Goal: Task Accomplishment & Management: Complete application form

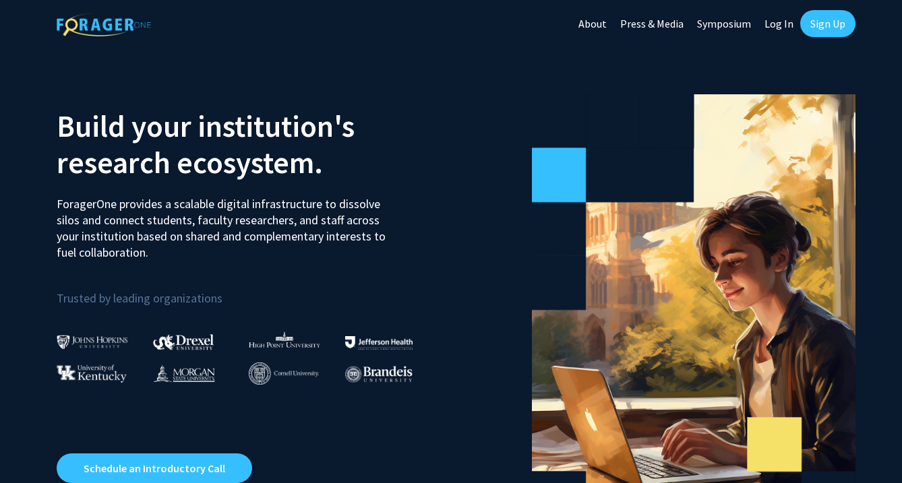
click at [823, 14] on link "Sign Up" at bounding box center [827, 23] width 55 height 27
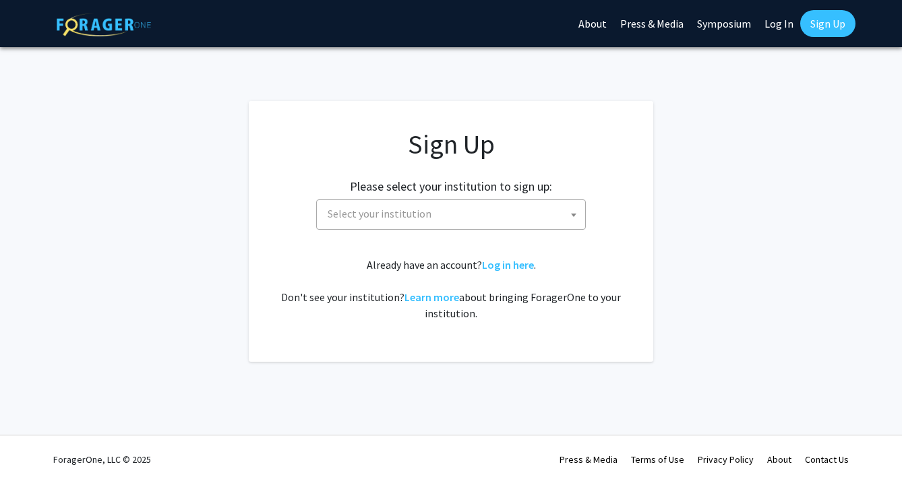
click at [571, 204] on span at bounding box center [573, 215] width 13 height 30
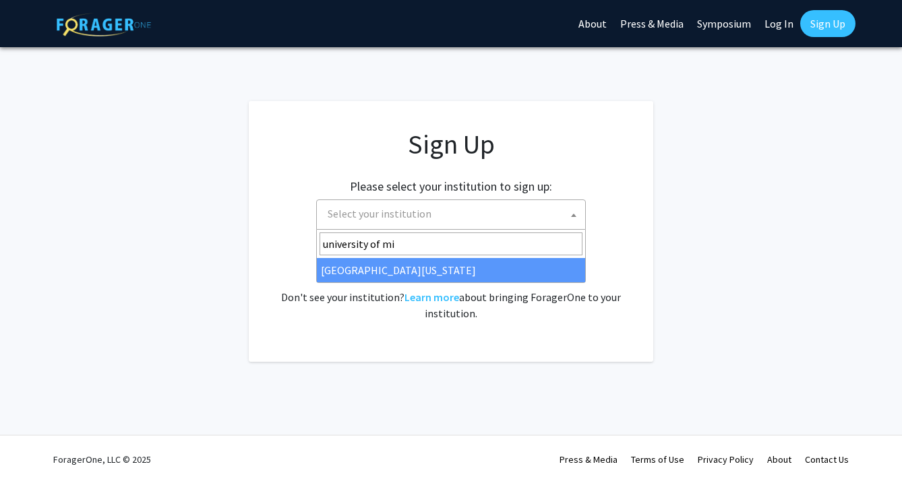
type input "university of mi"
select select "33"
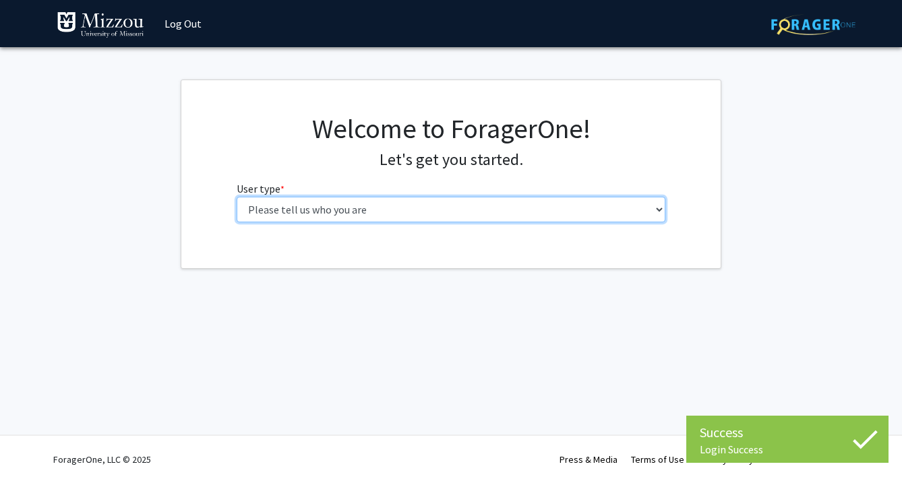
click at [427, 199] on select "Please tell us who you are Undergraduate Student Master's Student Doctoral Cand…" at bounding box center [451, 210] width 429 height 26
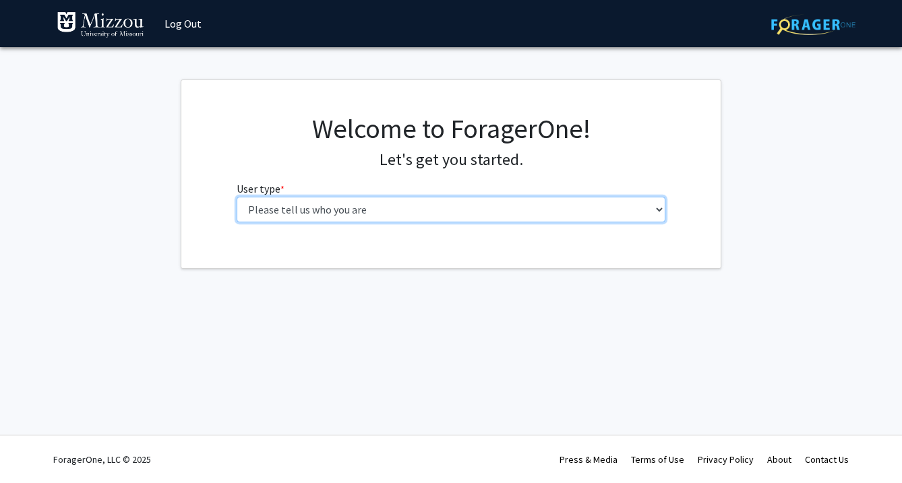
select select "1: undergrad"
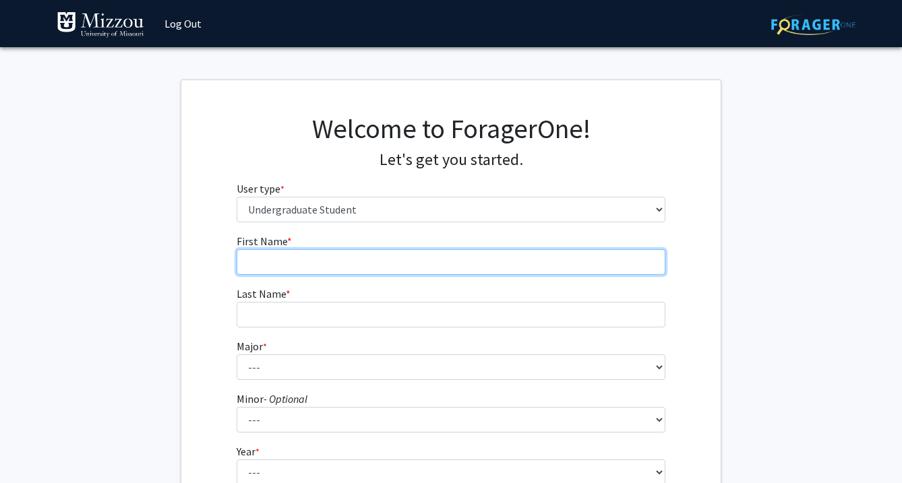
click at [457, 260] on input "First Name * required" at bounding box center [451, 262] width 429 height 26
type input "[PERSON_NAME]"
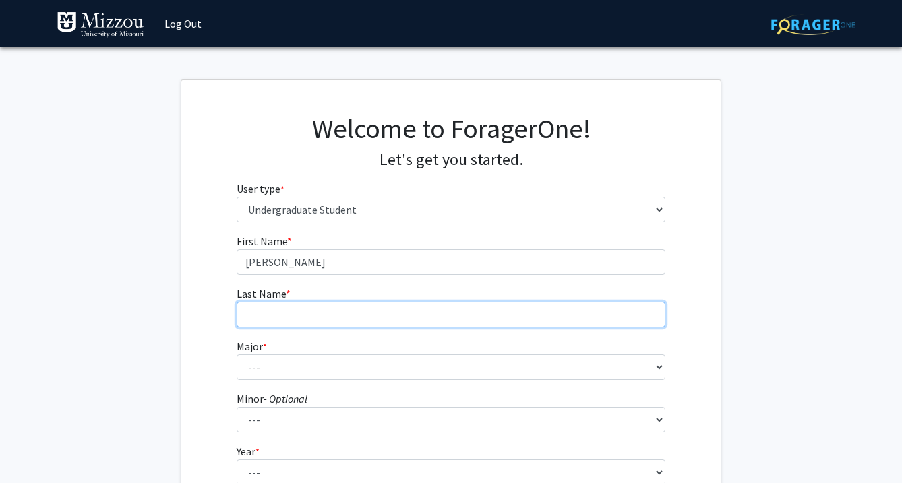
type input "Mlicki"
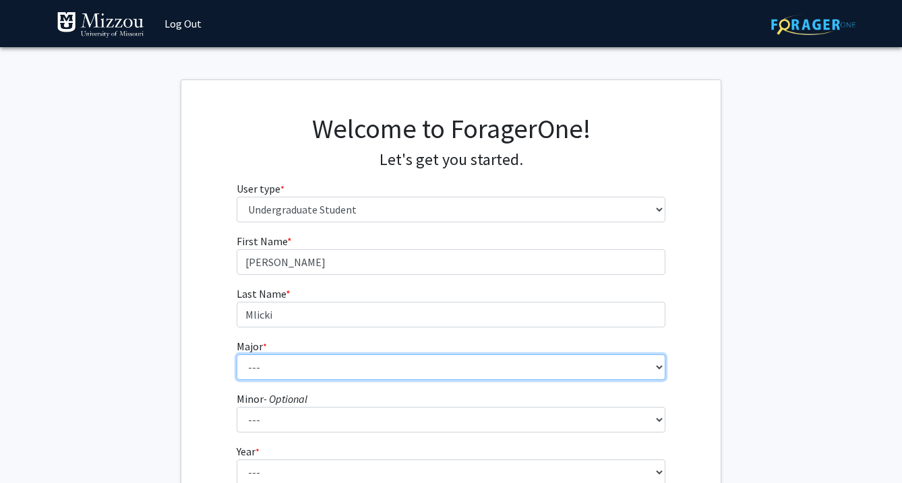
click at [353, 355] on select "--- Agribusiness Management Agricultural Education Agricultural Education: Comm…" at bounding box center [451, 368] width 429 height 26
select select "69: 2561"
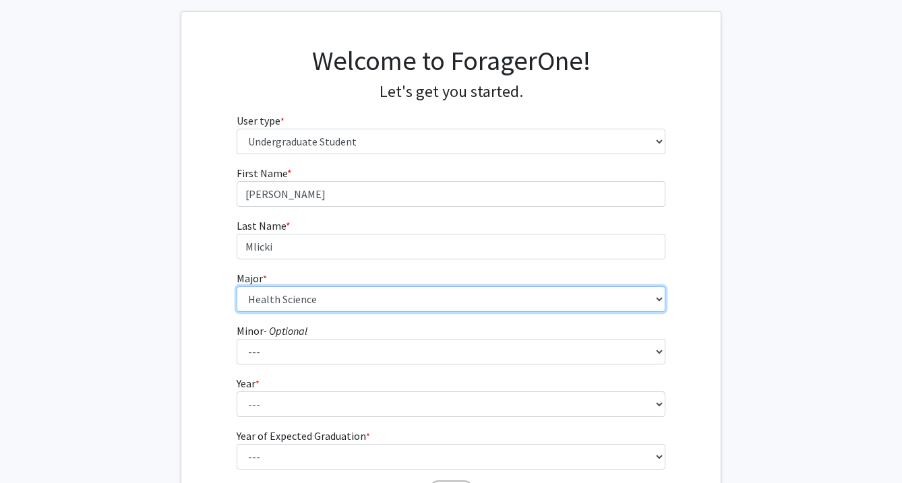
scroll to position [69, 0]
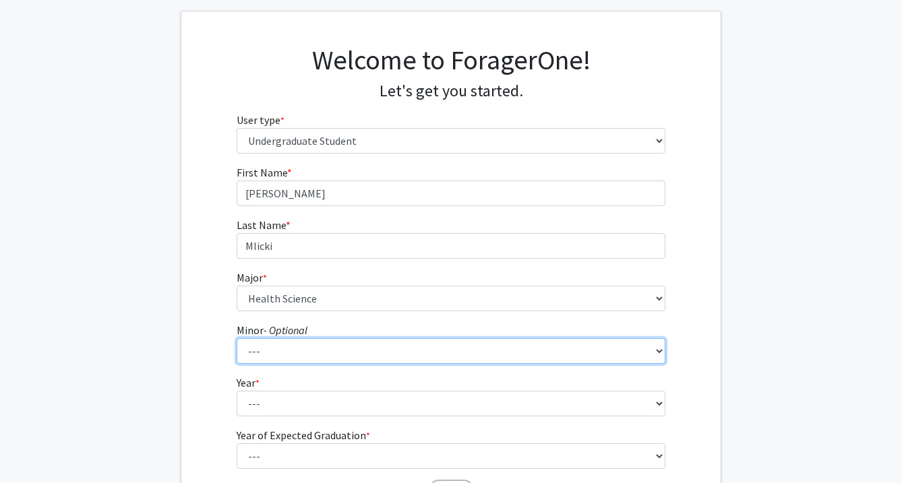
click at [316, 346] on select "--- Accountancy Aerospace Engineering Aerospace Studies Agribusiness Management…" at bounding box center [451, 351] width 429 height 26
select select "83: 2039"
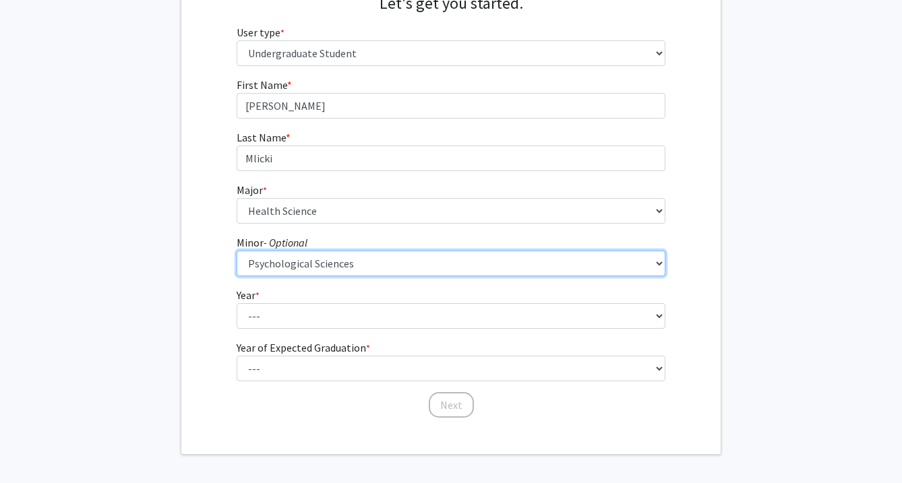
scroll to position [157, 0]
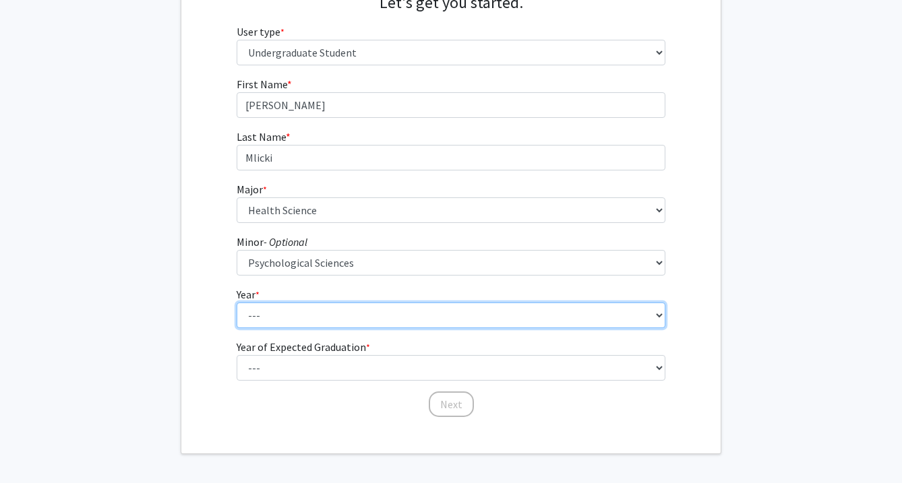
click at [332, 315] on select "--- First-year Sophomore Junior Senior Postbaccalaureate Certificate" at bounding box center [451, 316] width 429 height 26
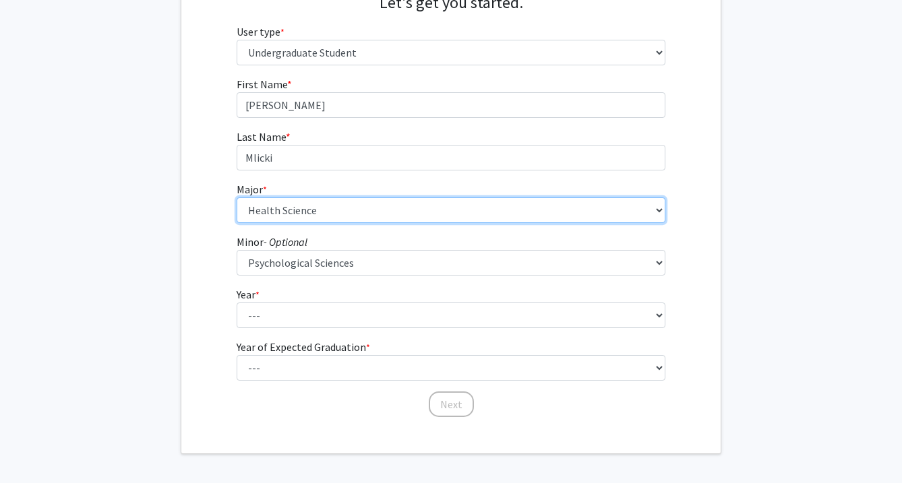
click at [336, 204] on select "--- Agribusiness Management Agricultural Education Agricultural Education: Comm…" at bounding box center [451, 211] width 429 height 26
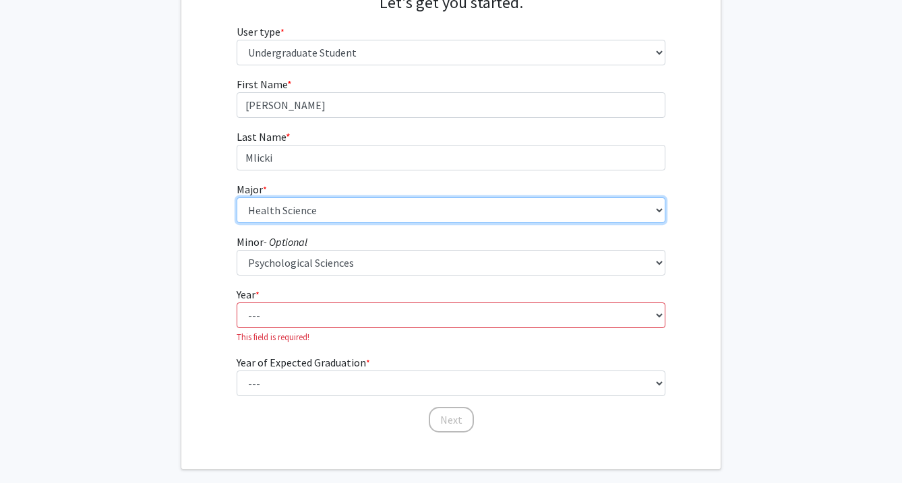
select select "72: 2564"
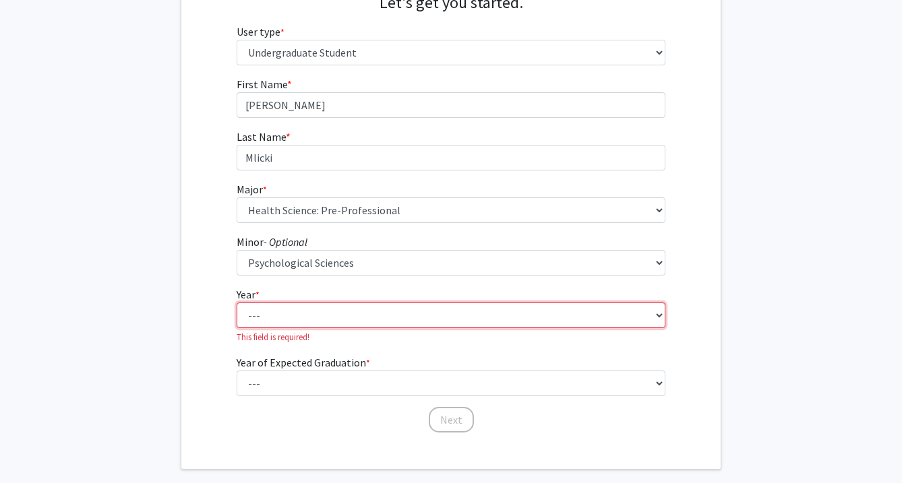
click at [305, 314] on select "--- First-year Sophomore Junior Senior Postbaccalaureate Certificate" at bounding box center [451, 316] width 429 height 26
select select "4: senior"
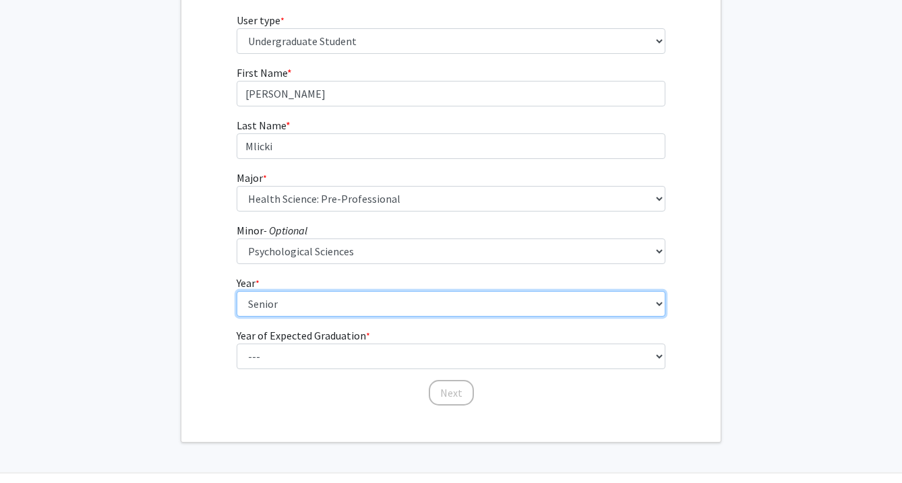
scroll to position [172, 0]
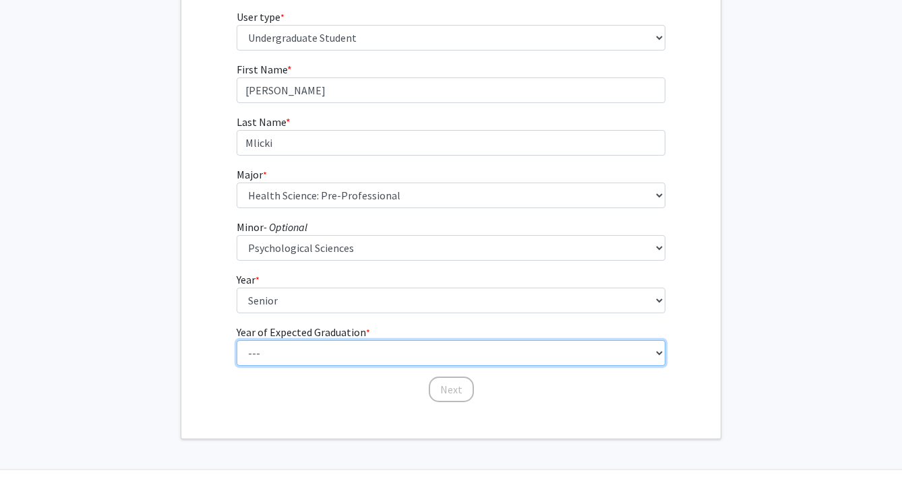
click at [296, 357] on select "--- 2025 2026 2027 2028 2029 2030 2031 2032 2033 2034" at bounding box center [451, 353] width 429 height 26
select select "2: 2026"
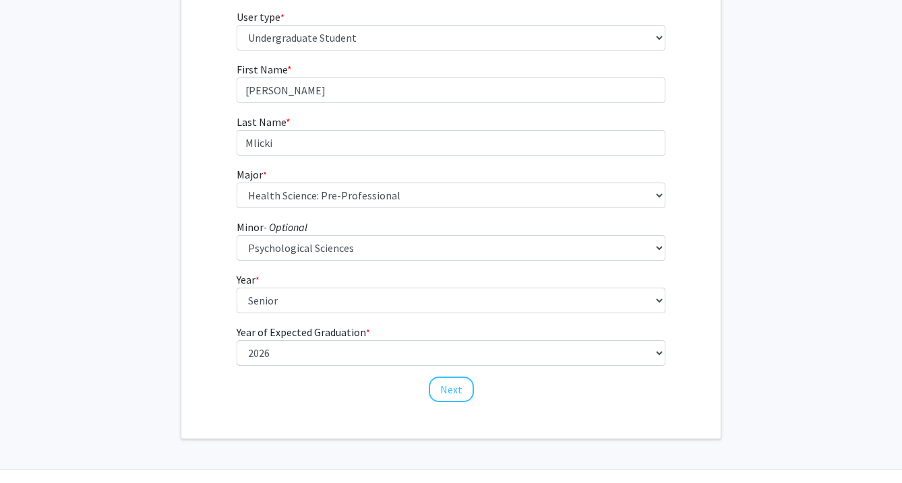
click at [454, 403] on div "First Name * required [PERSON_NAME] Last Name * required Mlicki Major * require…" at bounding box center [452, 232] width 450 height 343
click at [454, 382] on button "Next" at bounding box center [451, 390] width 45 height 26
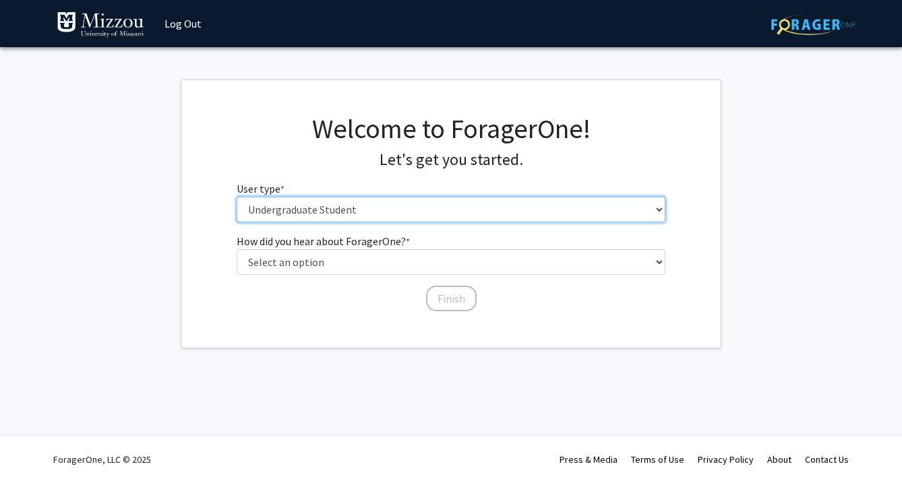
click at [356, 216] on select "Please tell us who you are Undergraduate Student Master's Student Doctoral Cand…" at bounding box center [451, 210] width 429 height 26
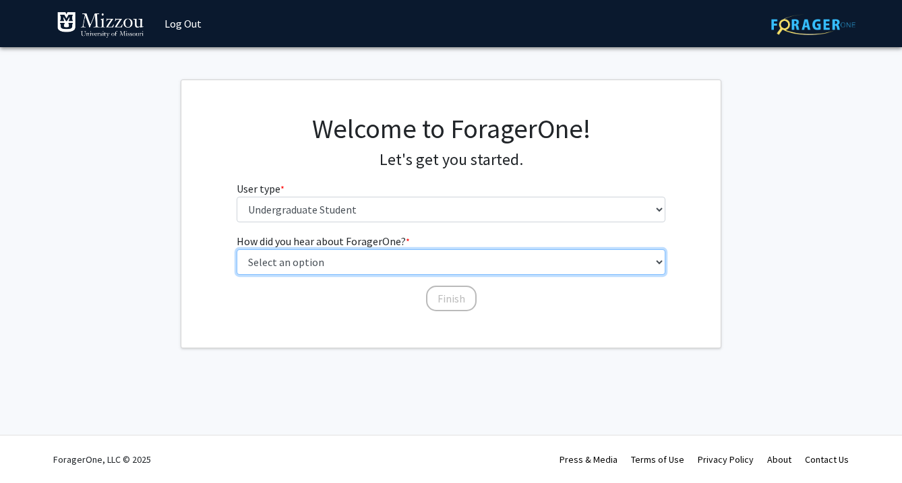
click at [336, 260] on select "Select an option Peer/student recommendation Faculty/staff recommendation Unive…" at bounding box center [451, 262] width 429 height 26
select select "2: faculty_recommendation"
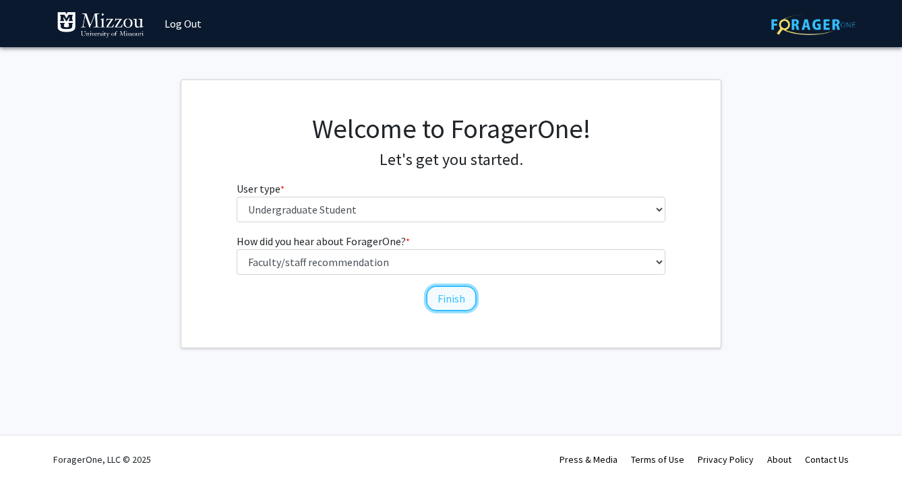
click at [440, 299] on button "Finish" at bounding box center [451, 299] width 51 height 26
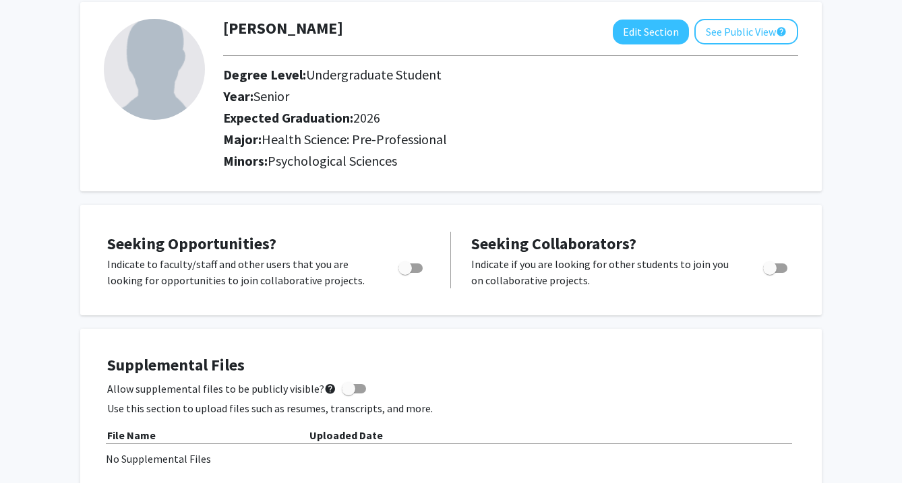
scroll to position [80, 0]
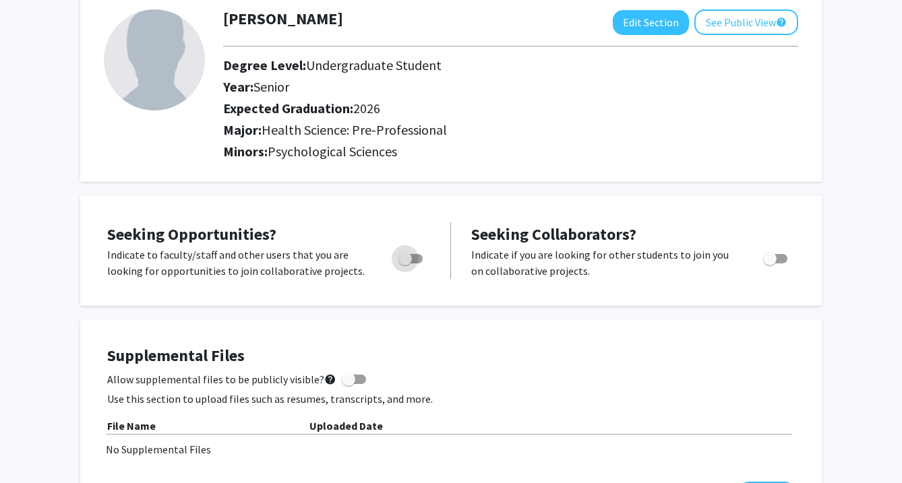
click at [417, 262] on span "Toggle" at bounding box center [410, 258] width 24 height 9
click at [405, 264] on input "Are you actively seeking opportunities?" at bounding box center [405, 264] width 1 height 1
checkbox input "true"
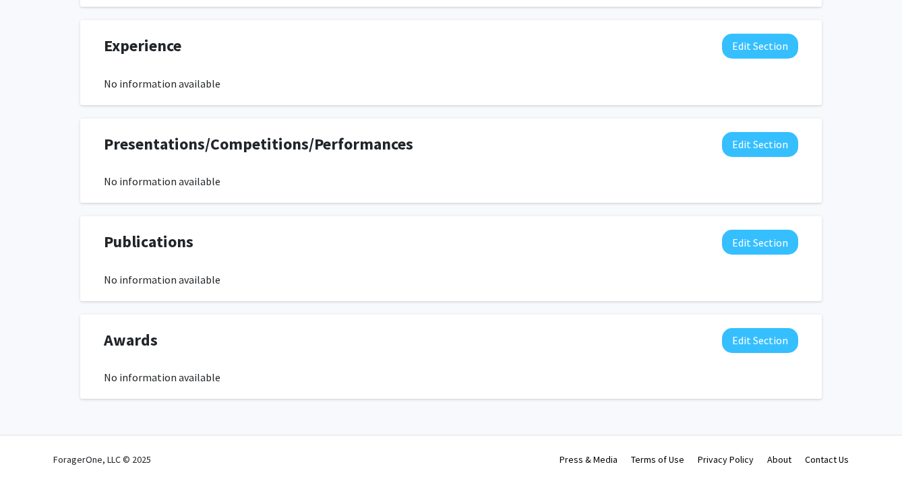
scroll to position [0, 0]
